Goal: Navigation & Orientation: Go to known website

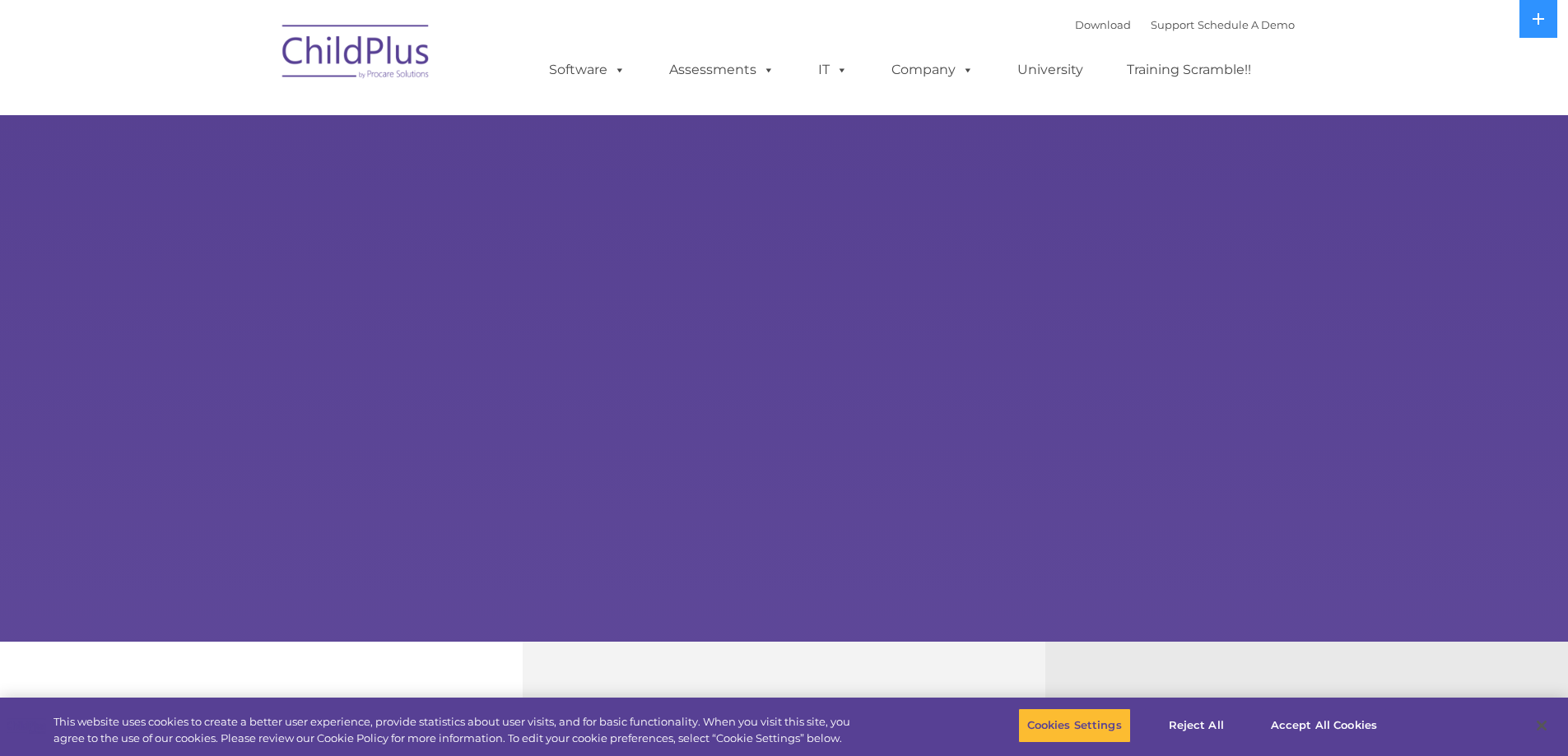
select select "MEDIUM"
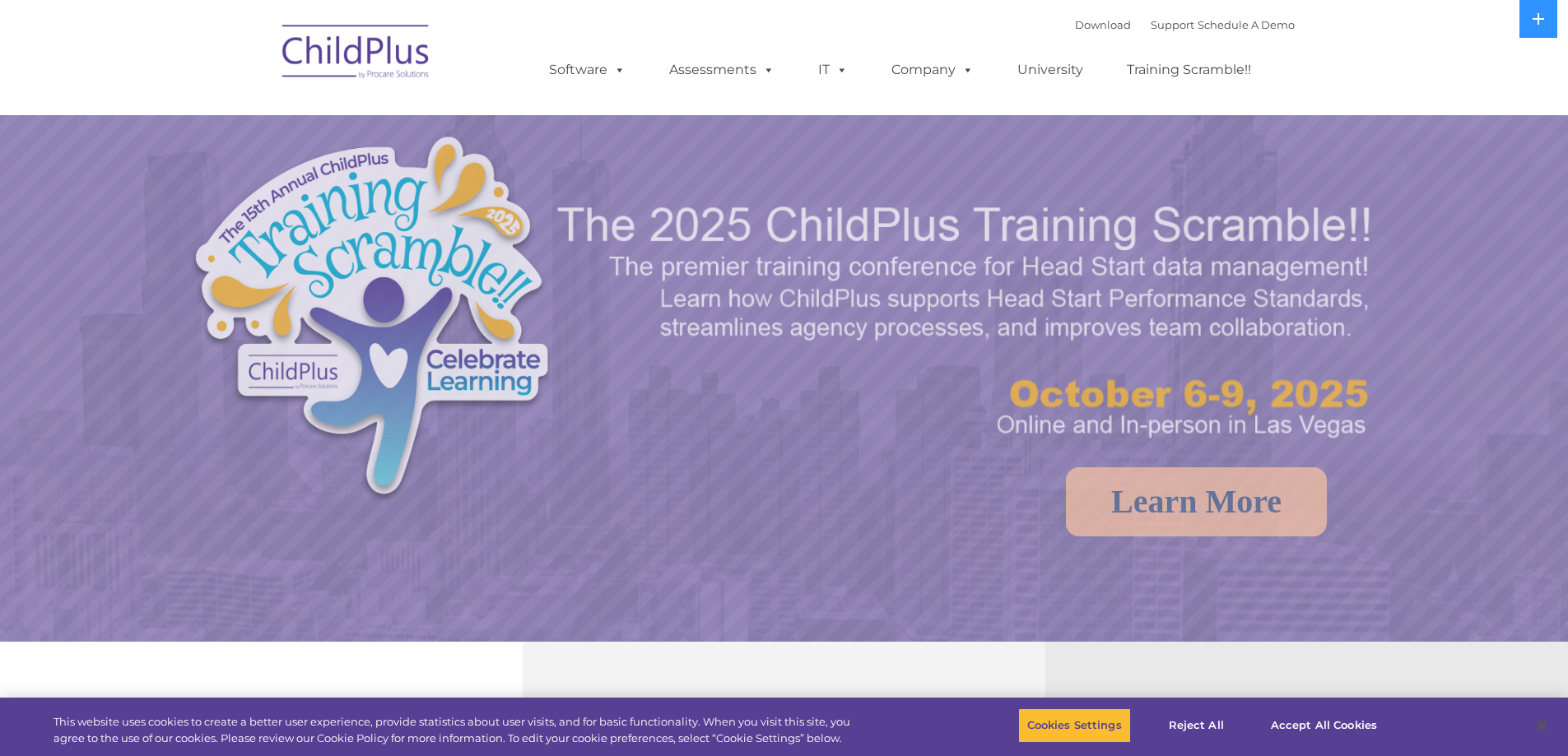
select select "MEDIUM"
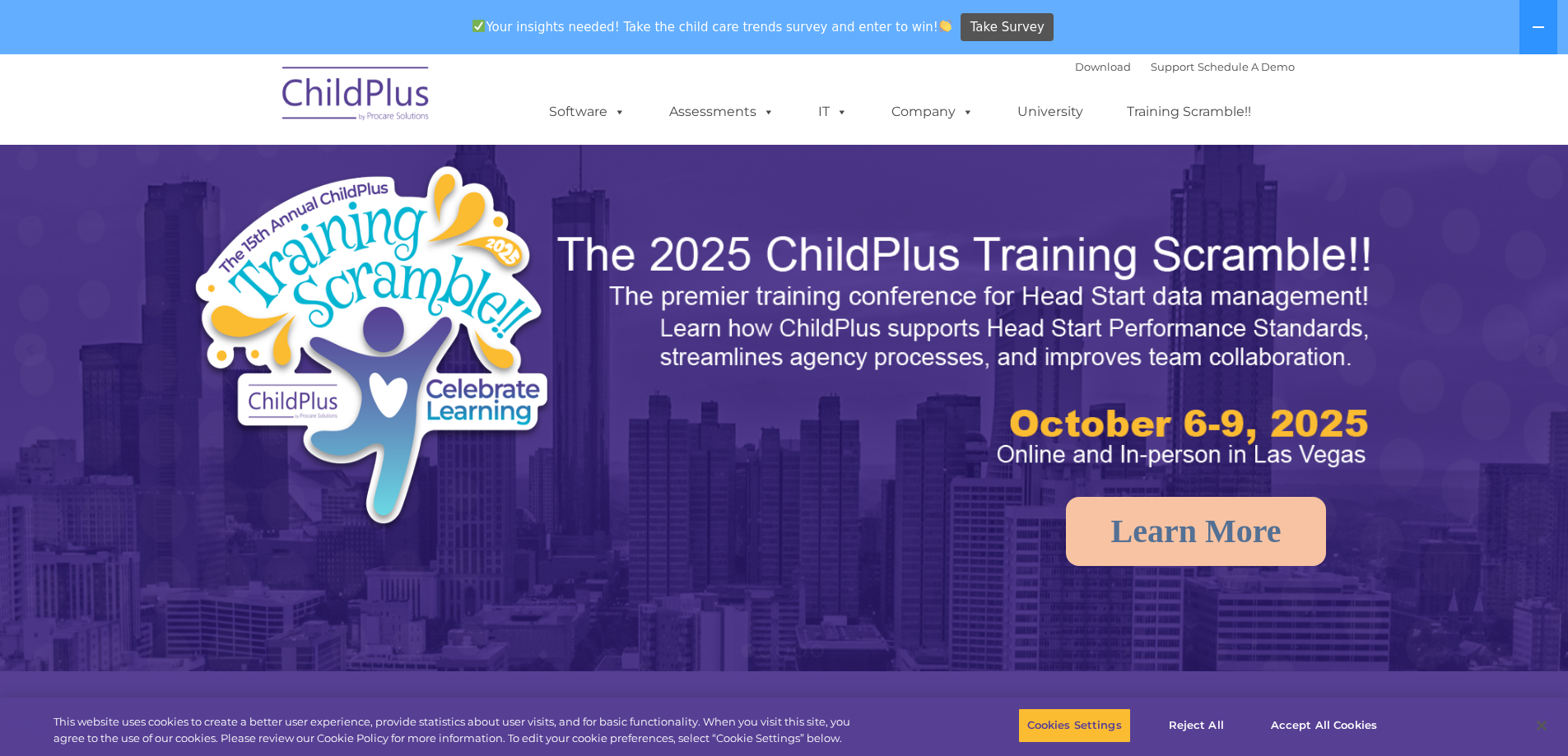
click at [406, 100] on img at bounding box center [356, 96] width 164 height 82
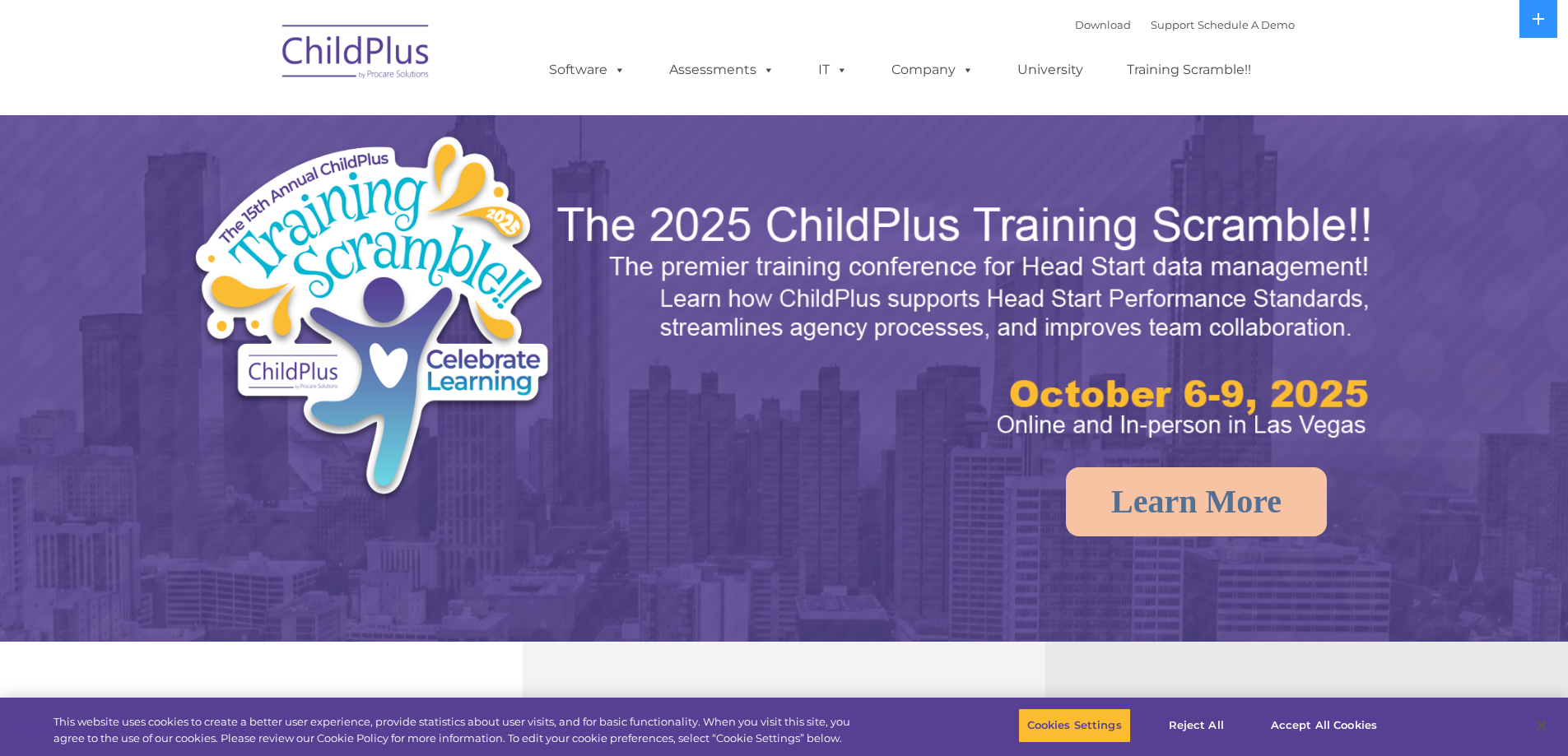
select select "MEDIUM"
